Goal: Navigation & Orientation: Find specific page/section

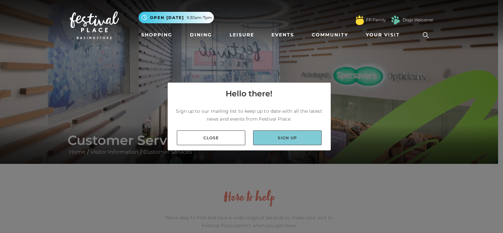
click at [264, 134] on link "Sign up" at bounding box center [287, 137] width 68 height 15
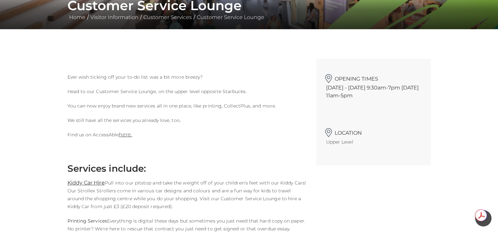
scroll to position [131, 0]
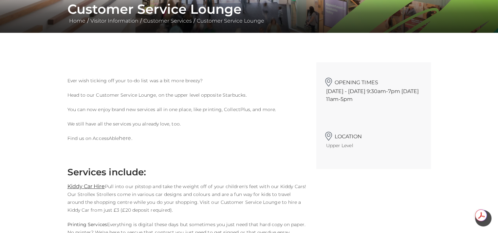
click at [124, 138] on link "here." at bounding box center [125, 138] width 13 height 6
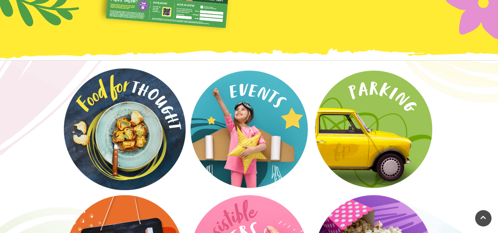
scroll to position [1080, 0]
